Goal: Task Accomplishment & Management: Manage account settings

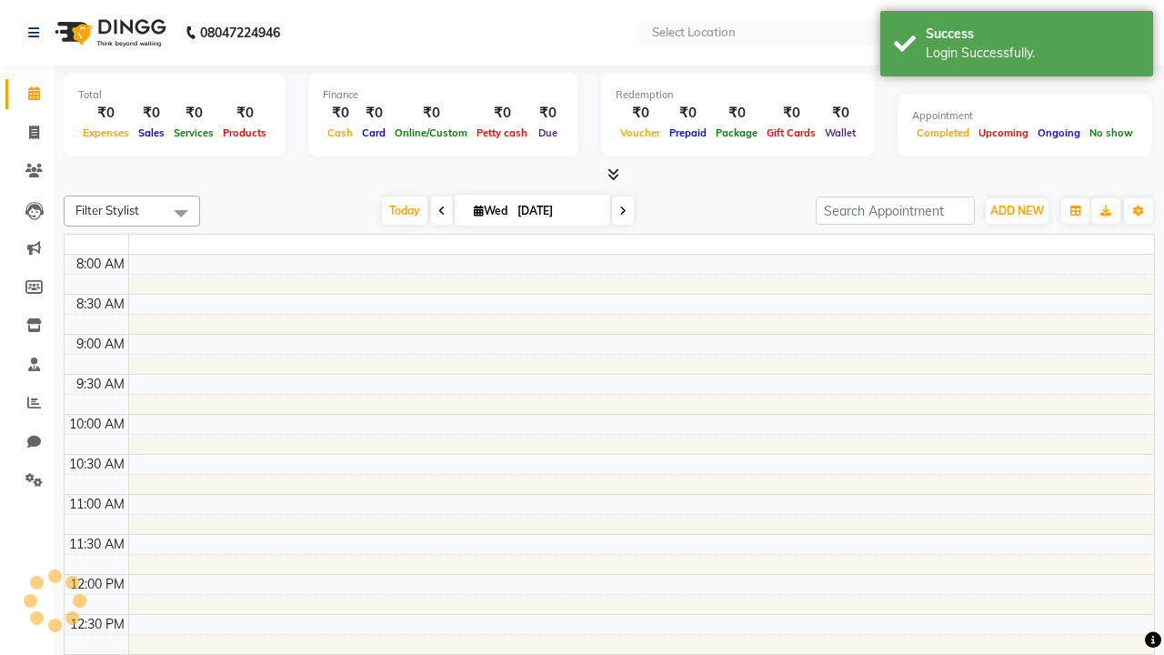
select select "en"
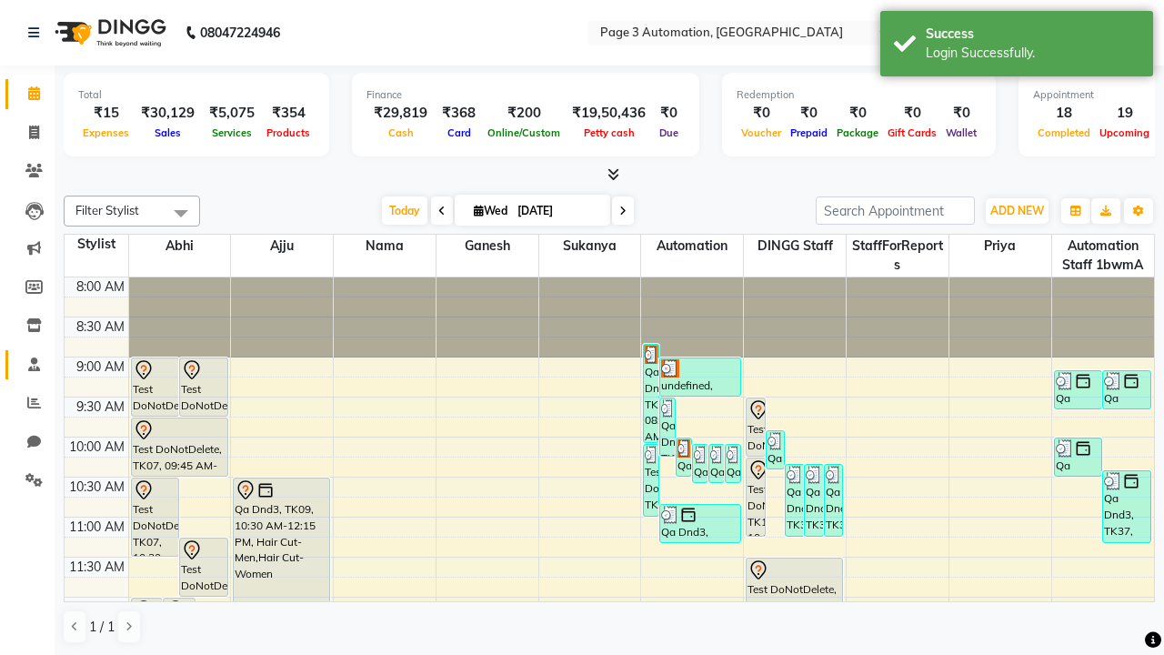
click at [27, 364] on span at bounding box center [34, 365] width 32 height 21
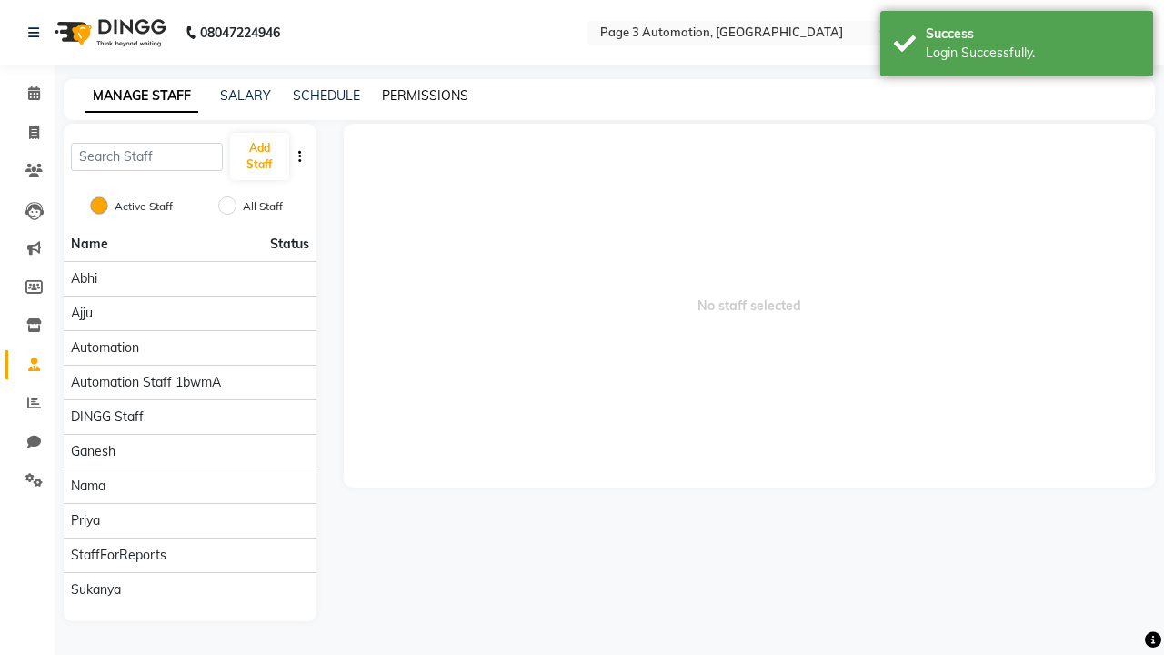
click at [425, 95] on link "PERMISSIONS" at bounding box center [425, 95] width 86 height 16
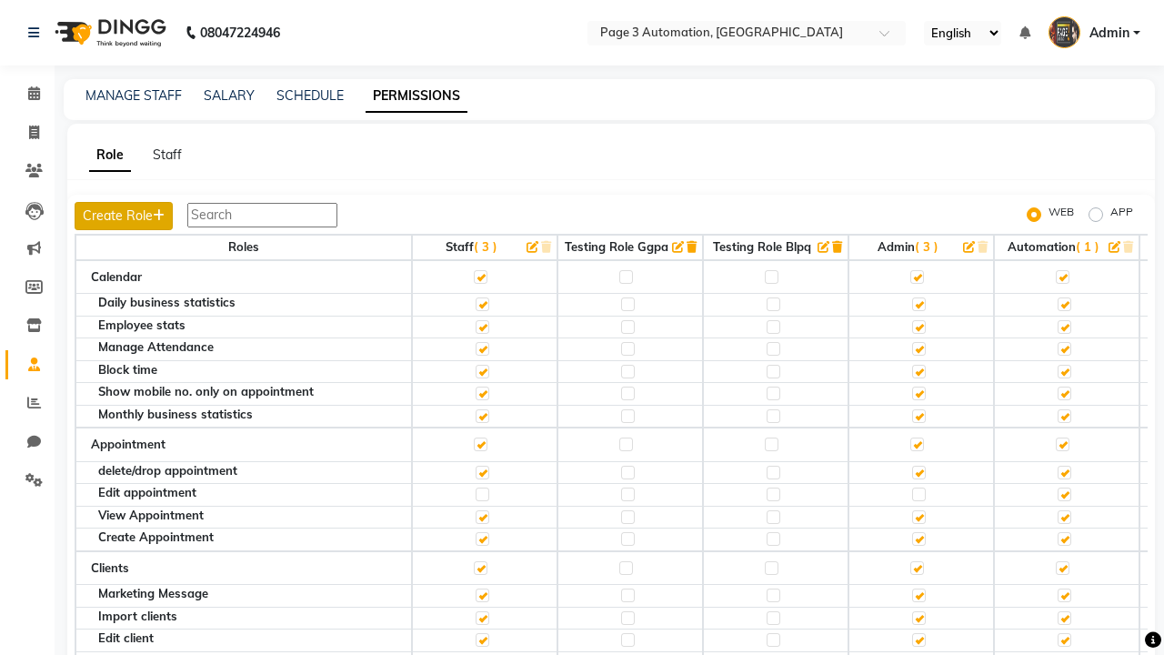
click at [125, 215] on button "Create Role" at bounding box center [124, 216] width 98 height 28
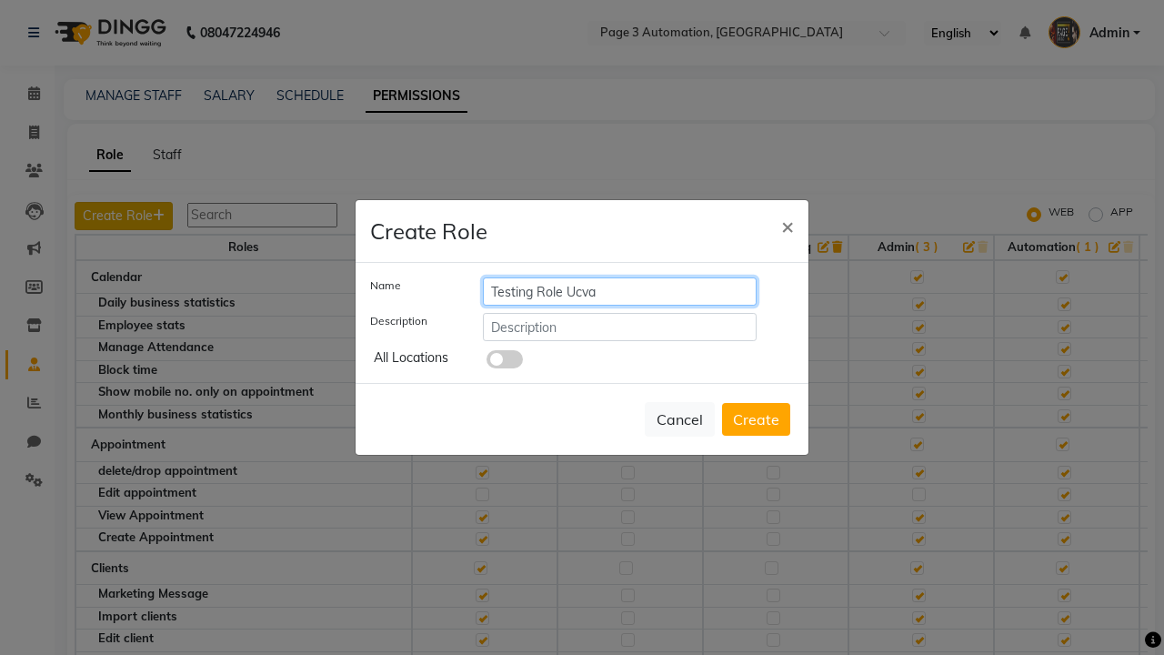
type input "Testing Role Ucva"
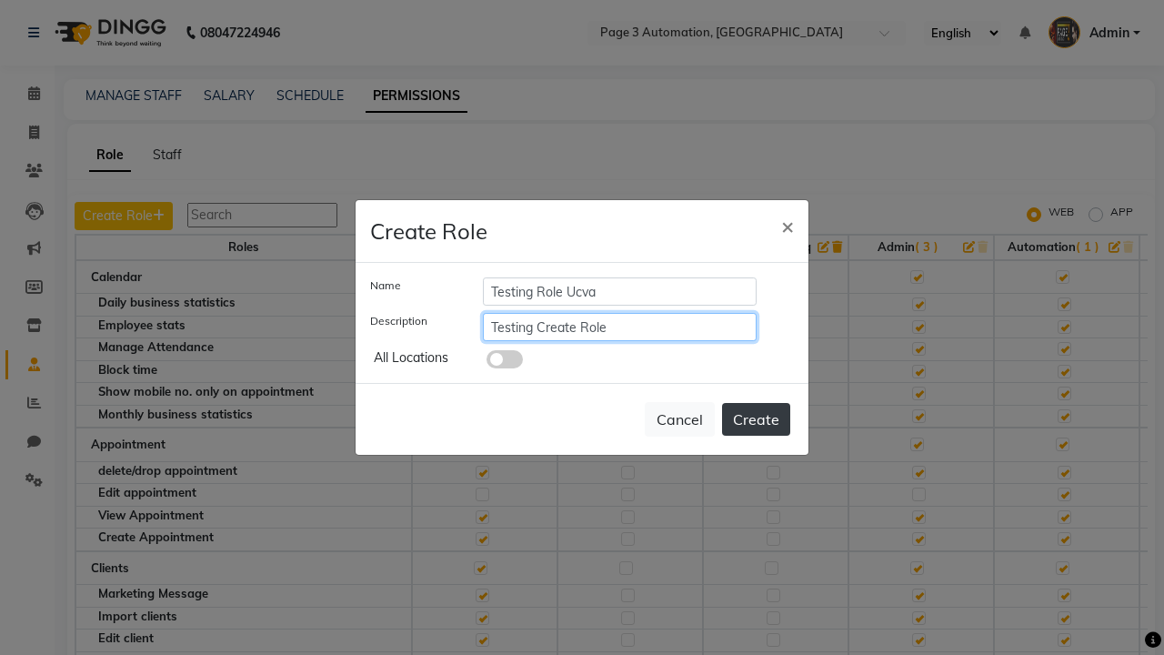
type input "Testing Create Role"
click at [755, 419] on button "Create" at bounding box center [756, 419] width 68 height 33
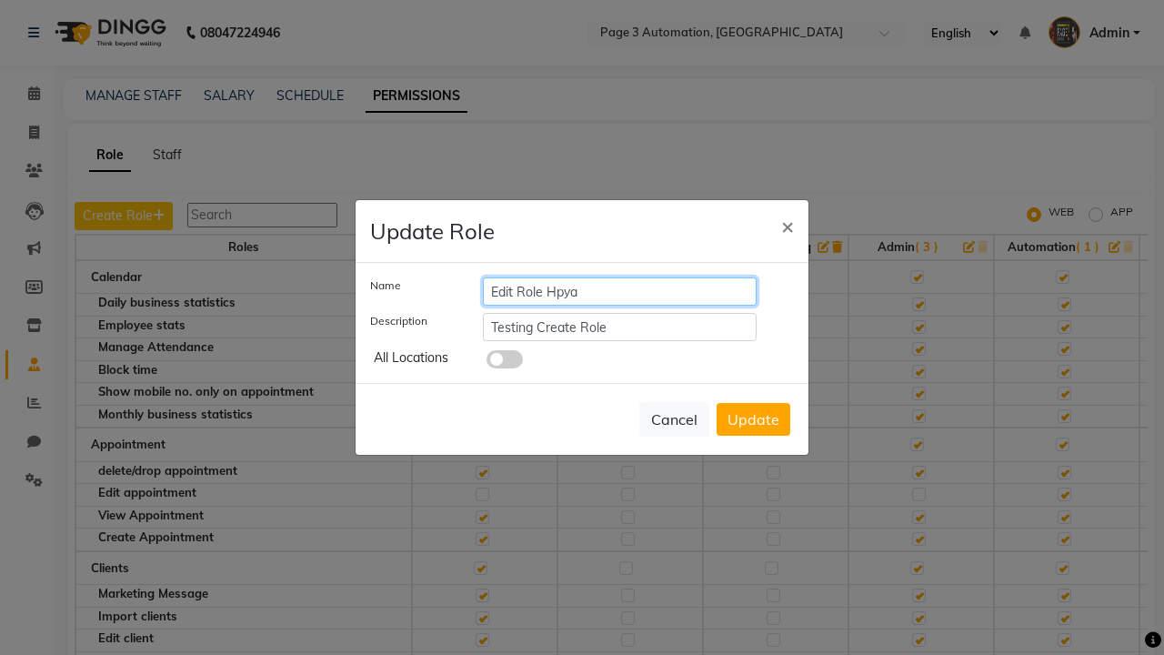
type input "Edit Role Hpya"
type input "Testing Edit Role"
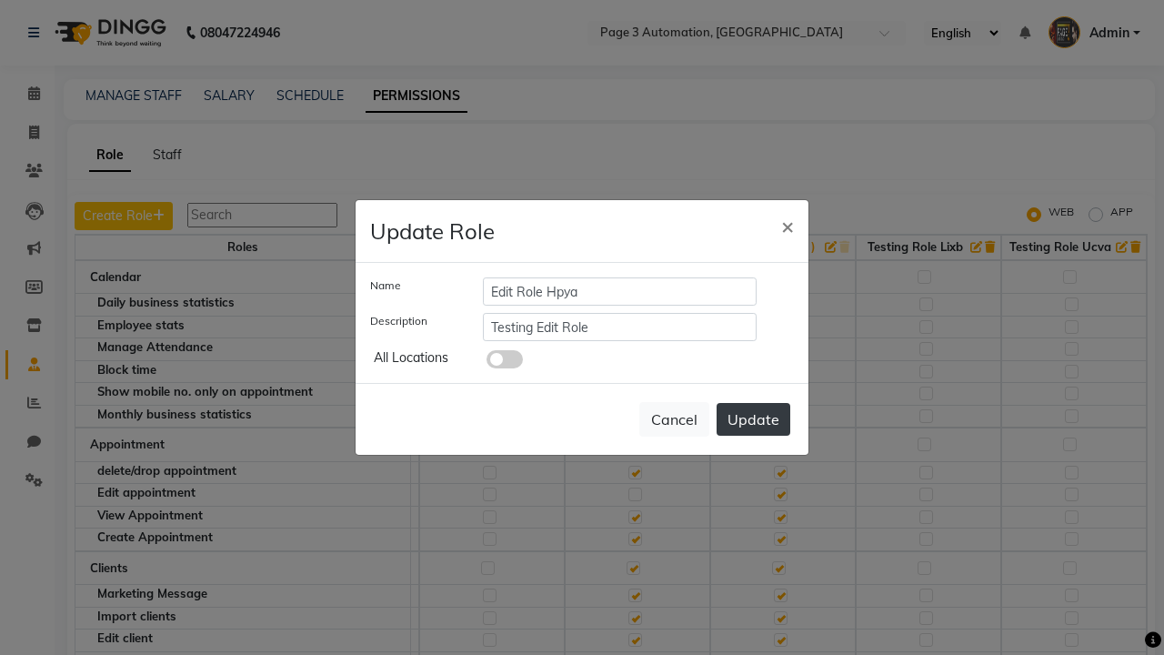
click at [753, 419] on button "Update" at bounding box center [753, 419] width 74 height 33
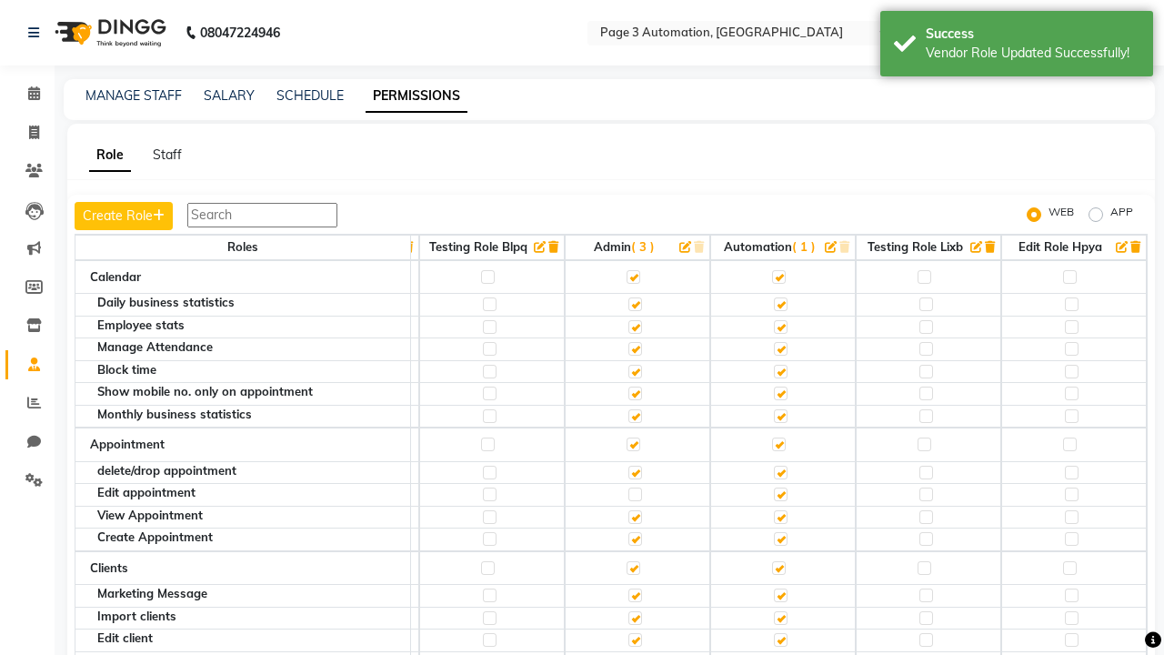
click at [1136, 246] on icon "button" at bounding box center [1135, 247] width 10 height 12
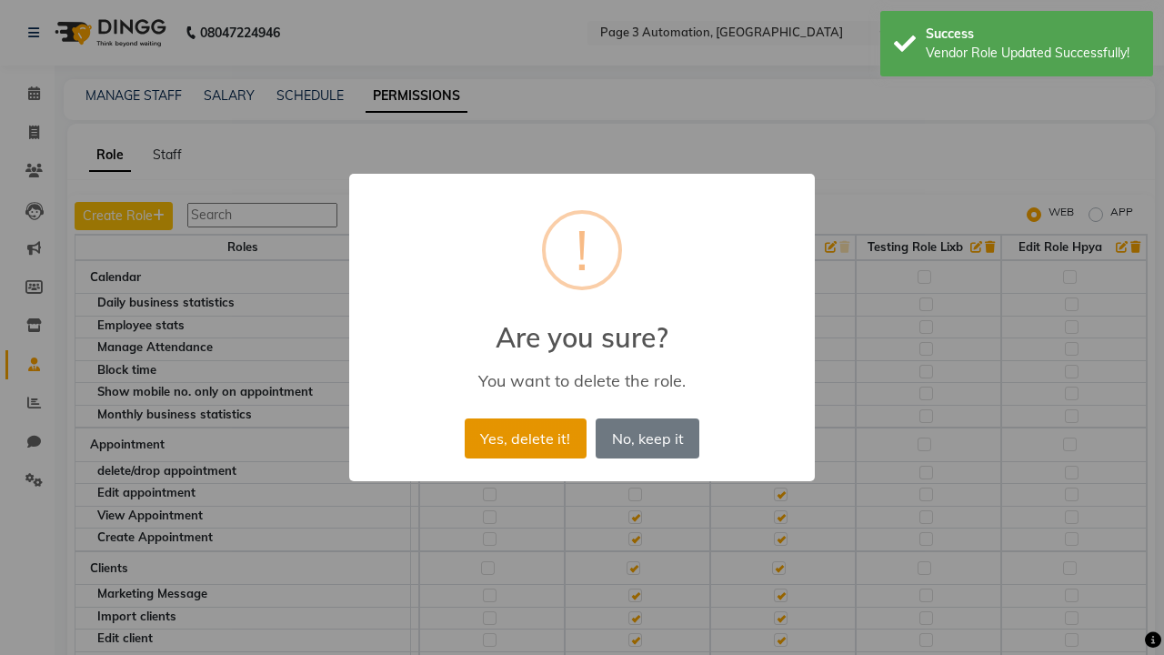
click at [525, 437] on button "Yes, delete it!" at bounding box center [526, 438] width 122 height 40
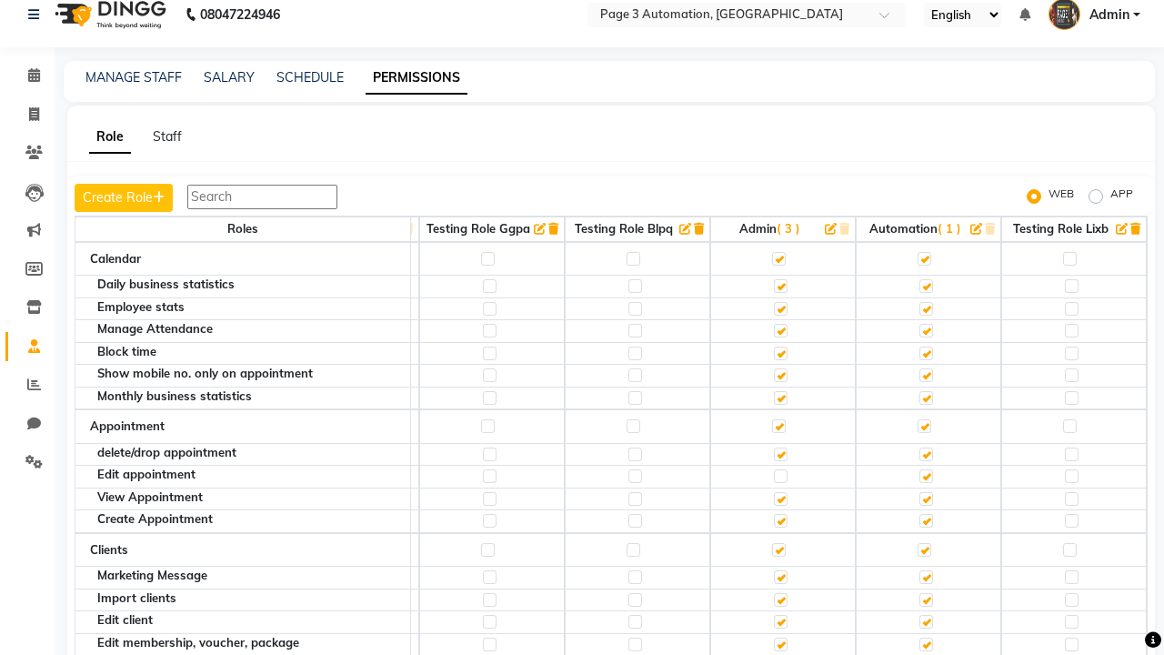
scroll to position [0, 0]
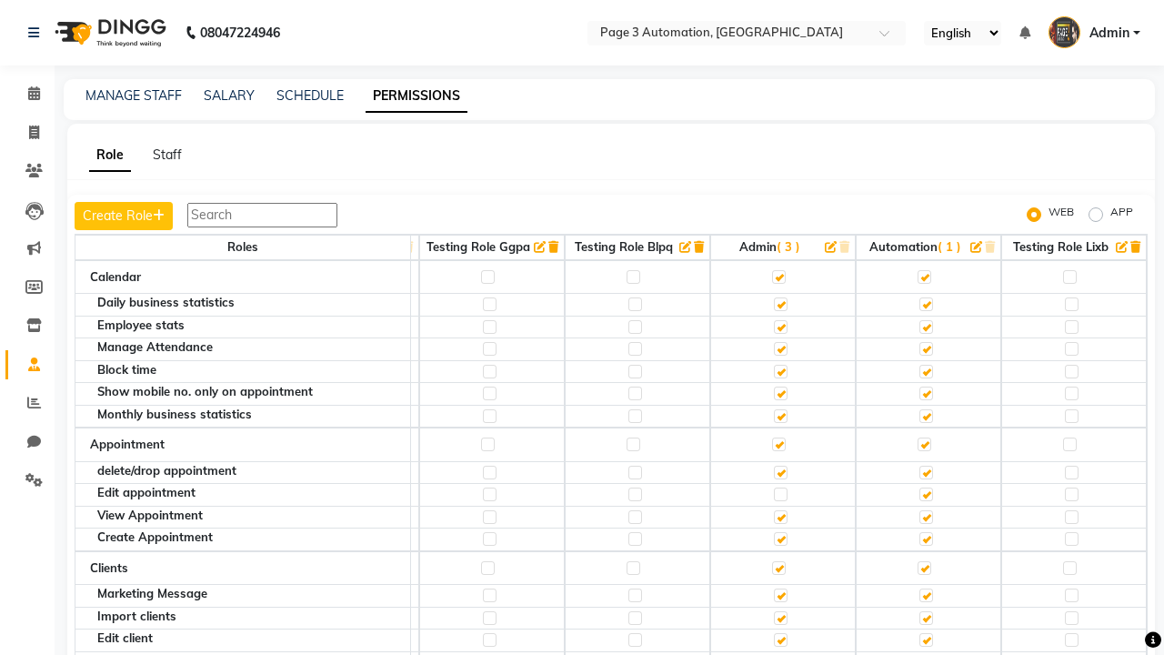
click at [1094, 33] on span "Admin" at bounding box center [1109, 33] width 40 height 19
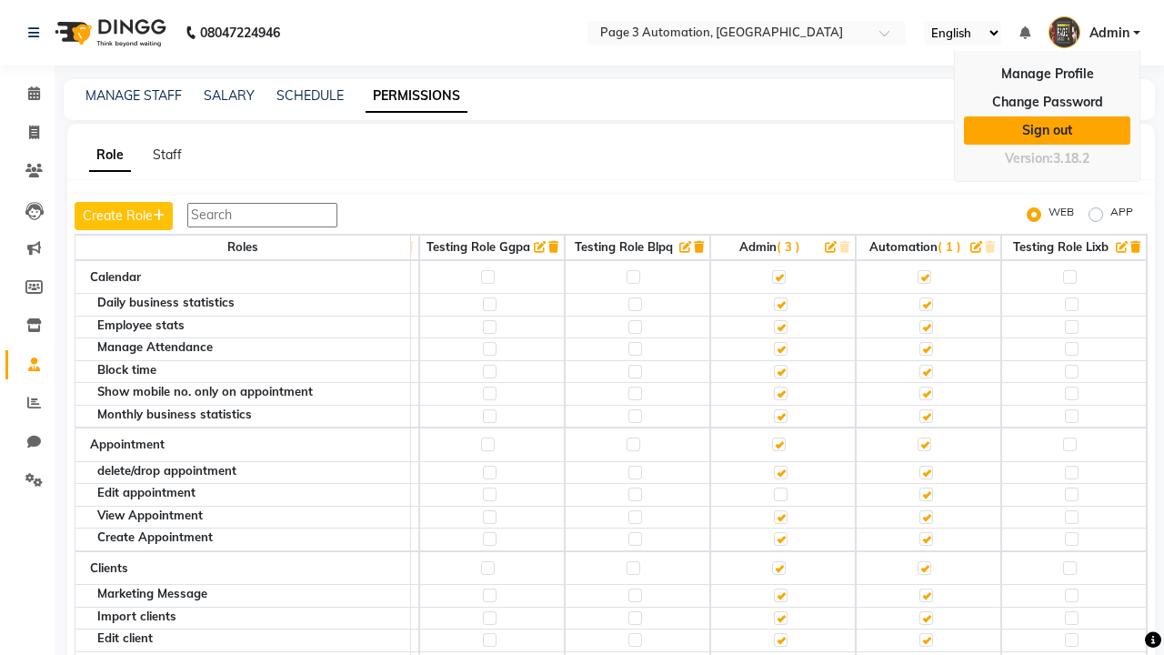
click at [1046, 130] on link "Sign out" at bounding box center [1047, 130] width 166 height 28
